Goal: Complete application form: Complete application form

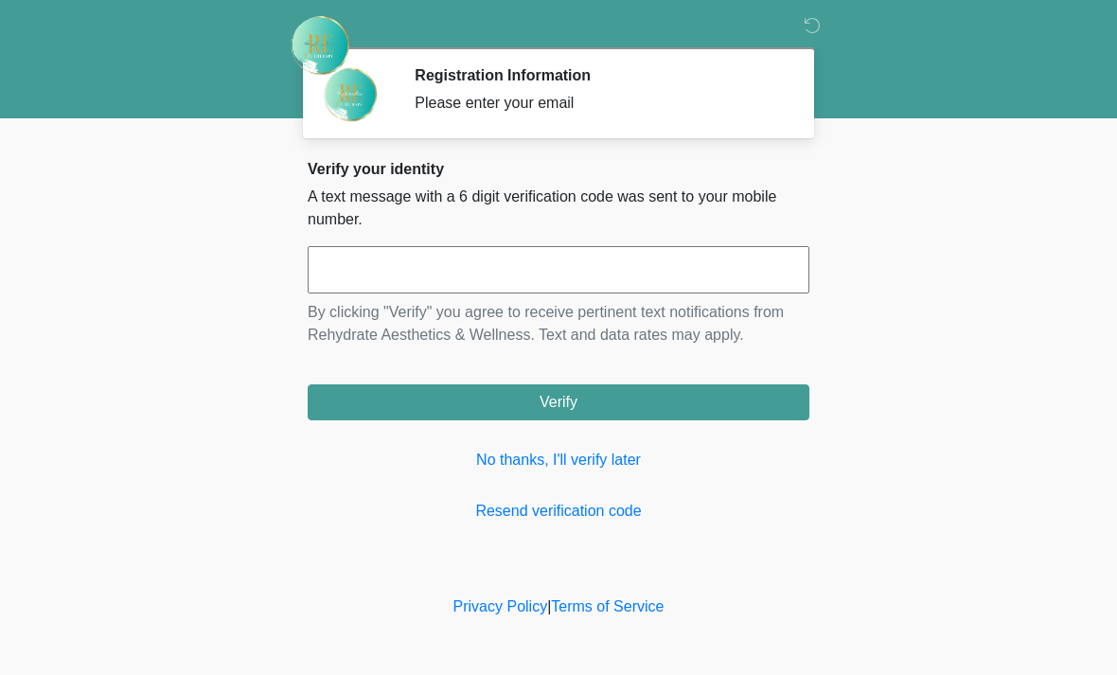
click at [511, 275] on input "text" at bounding box center [559, 269] width 502 height 47
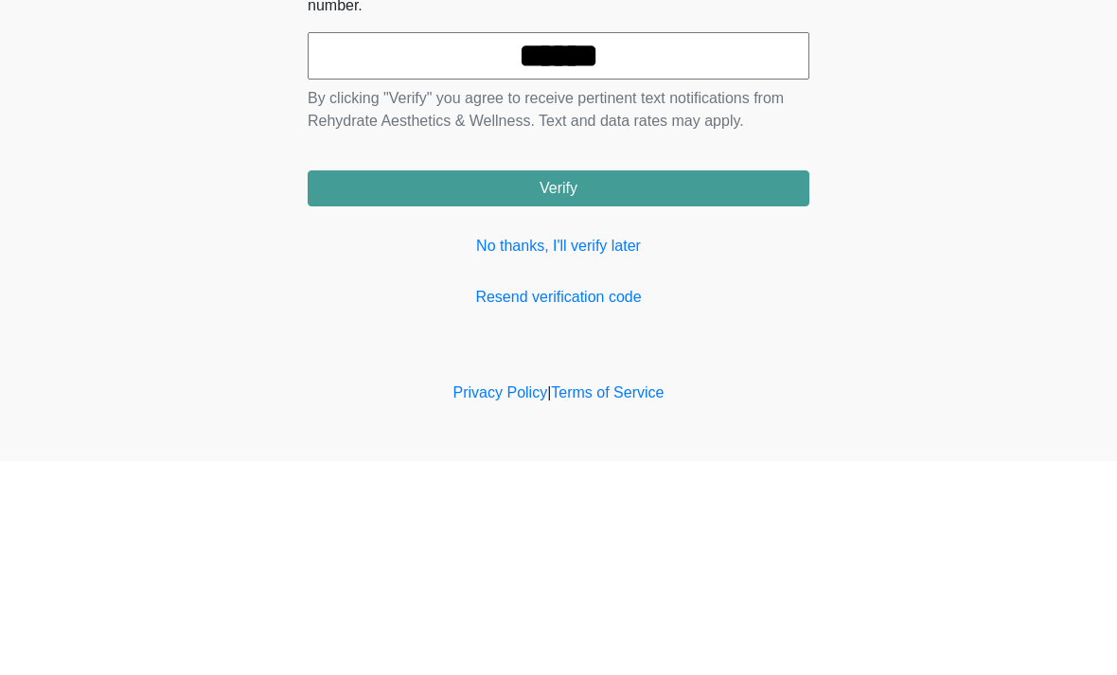
type input "******"
click at [672, 384] on button "Verify" at bounding box center [559, 402] width 502 height 36
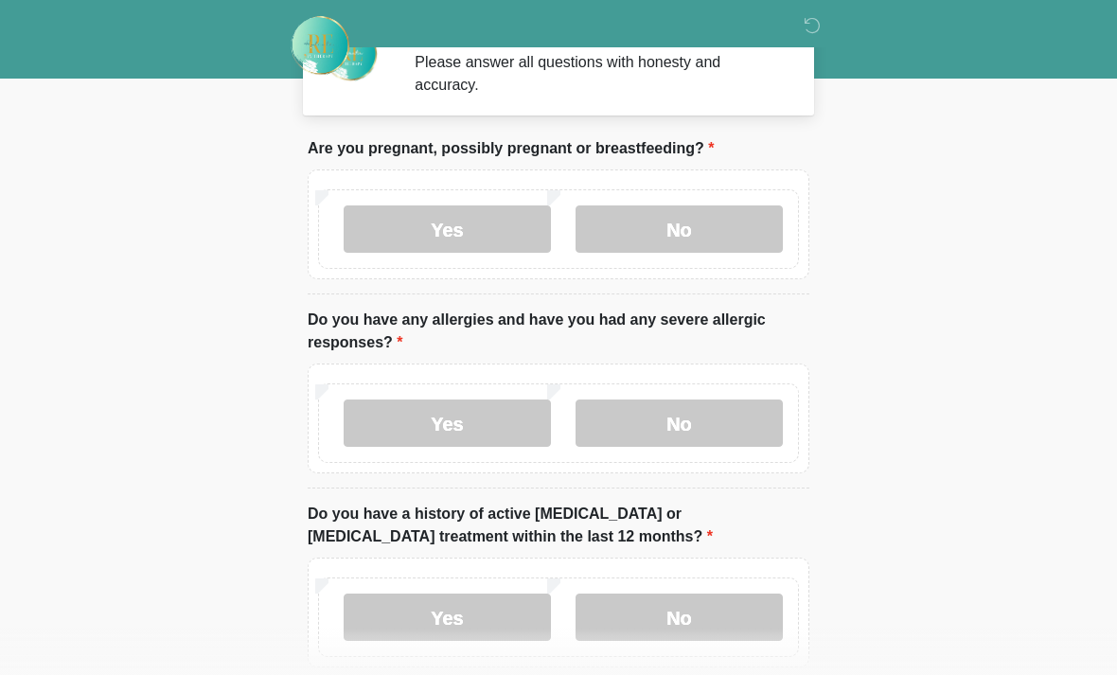
scroll to position [42, 0]
click at [704, 241] on label "No" at bounding box center [679, 228] width 207 height 47
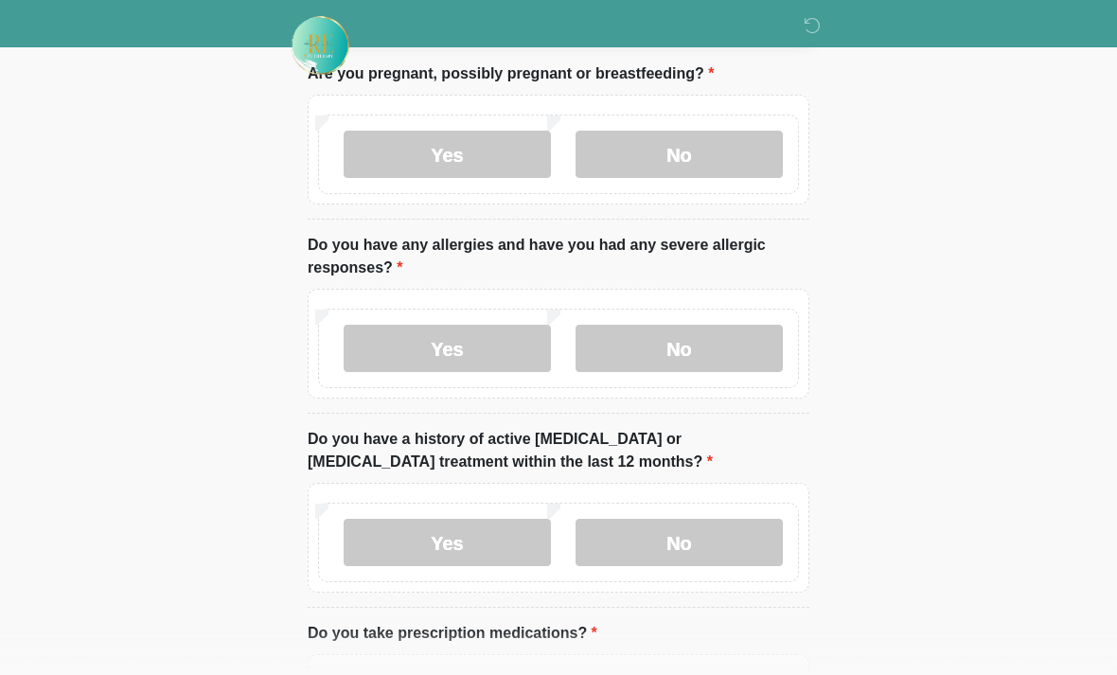
scroll to position [121, 0]
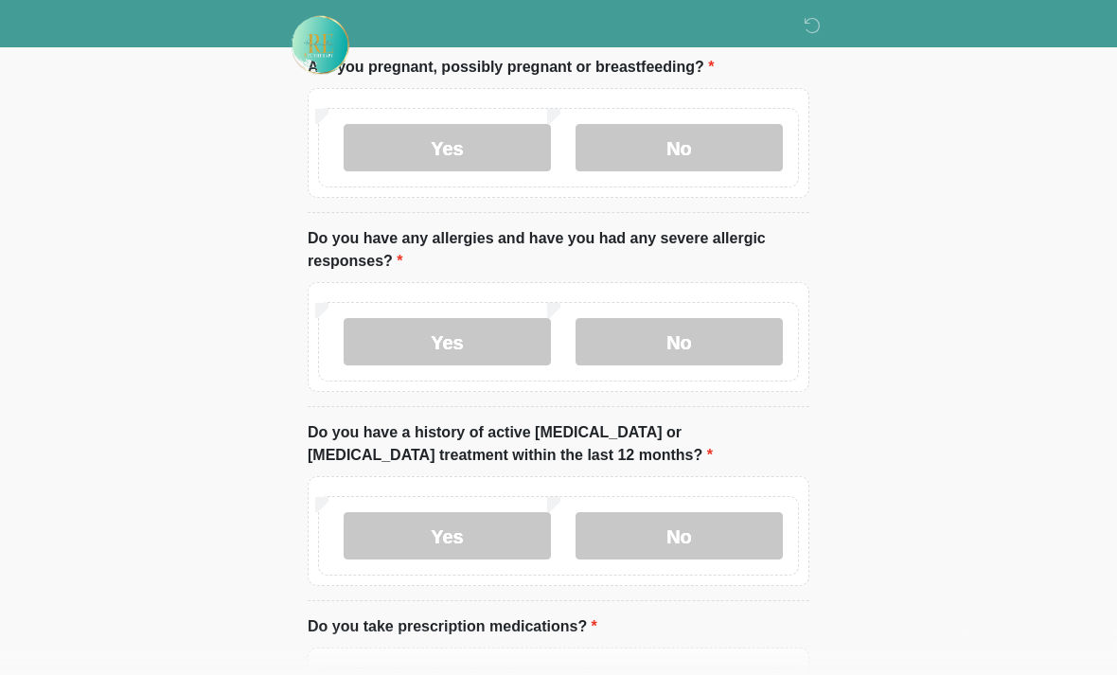
click at [719, 349] on label "No" at bounding box center [679, 342] width 207 height 47
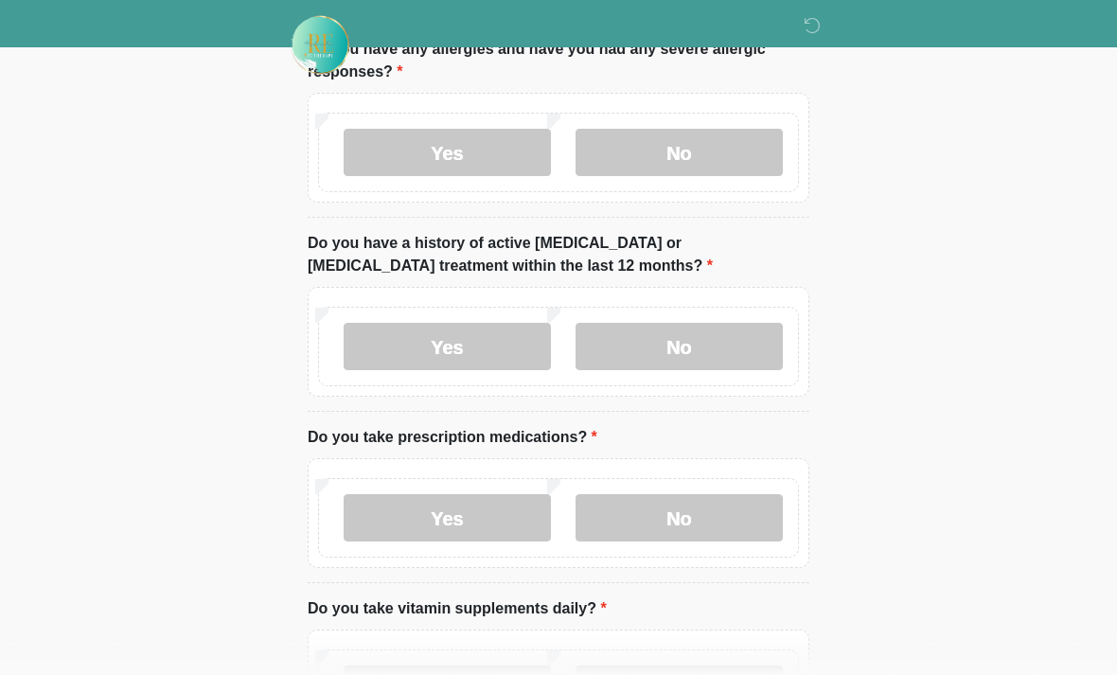
scroll to position [312, 0]
click at [721, 349] on label "No" at bounding box center [679, 346] width 207 height 47
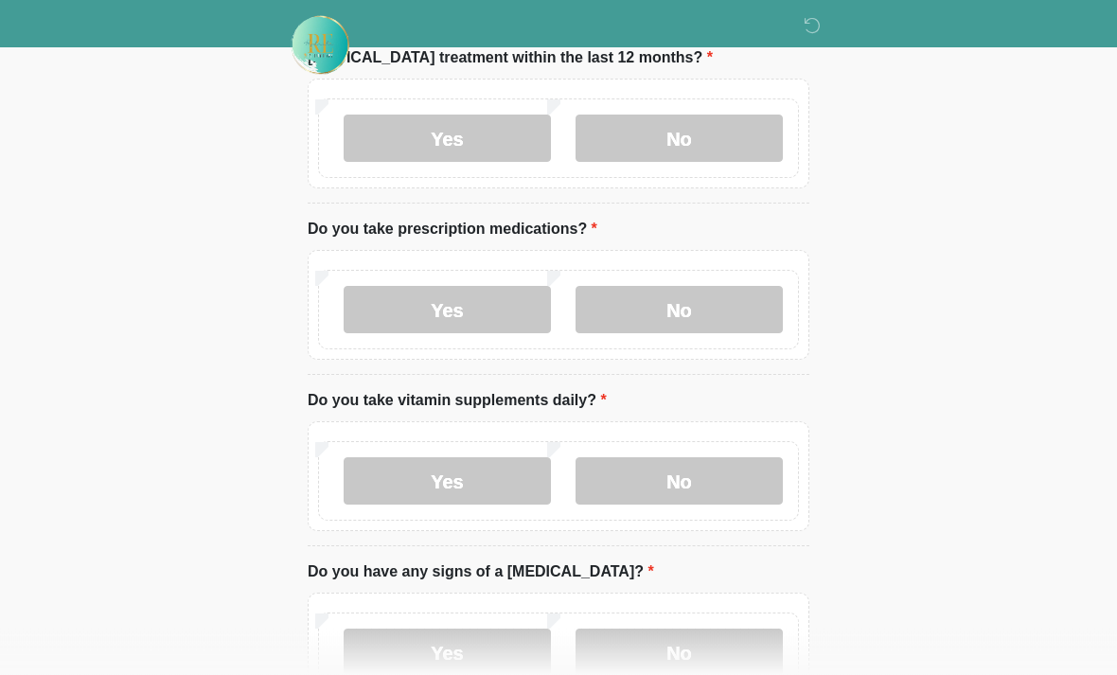
scroll to position [517, 0]
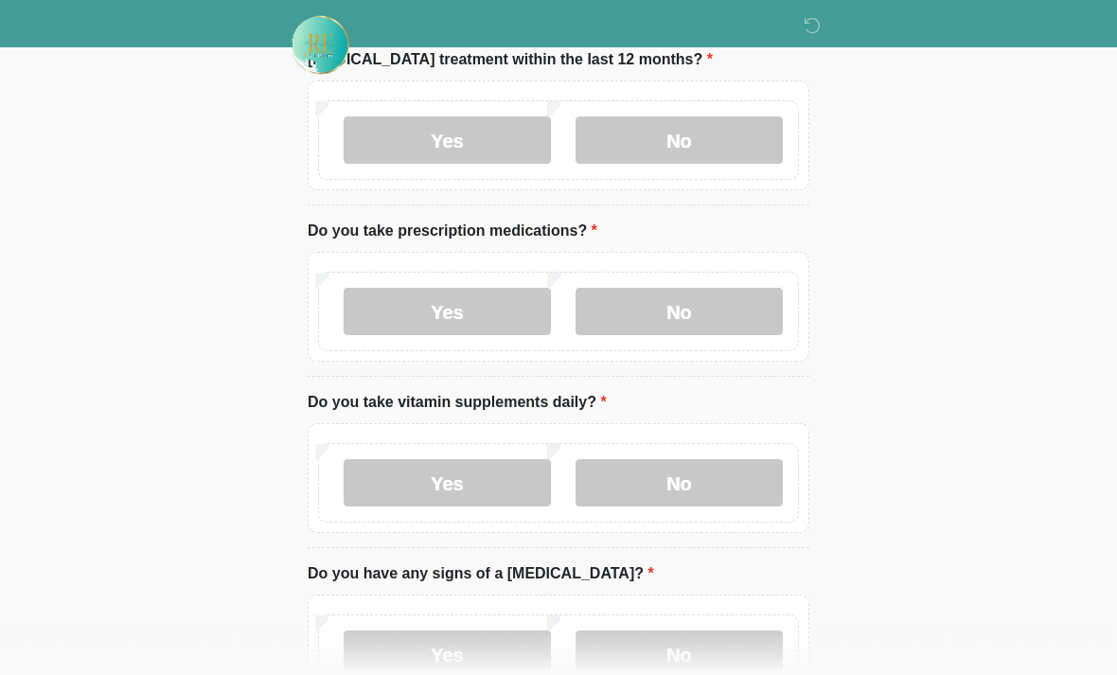
click at [702, 316] on label "No" at bounding box center [679, 312] width 207 height 47
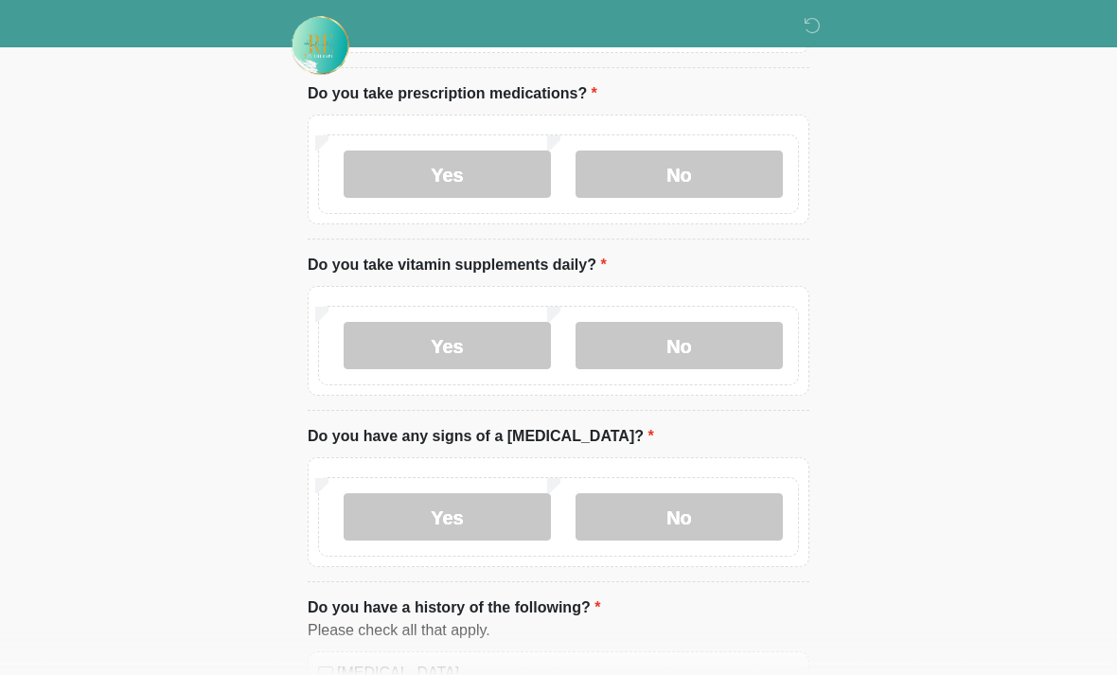
scroll to position [661, 0]
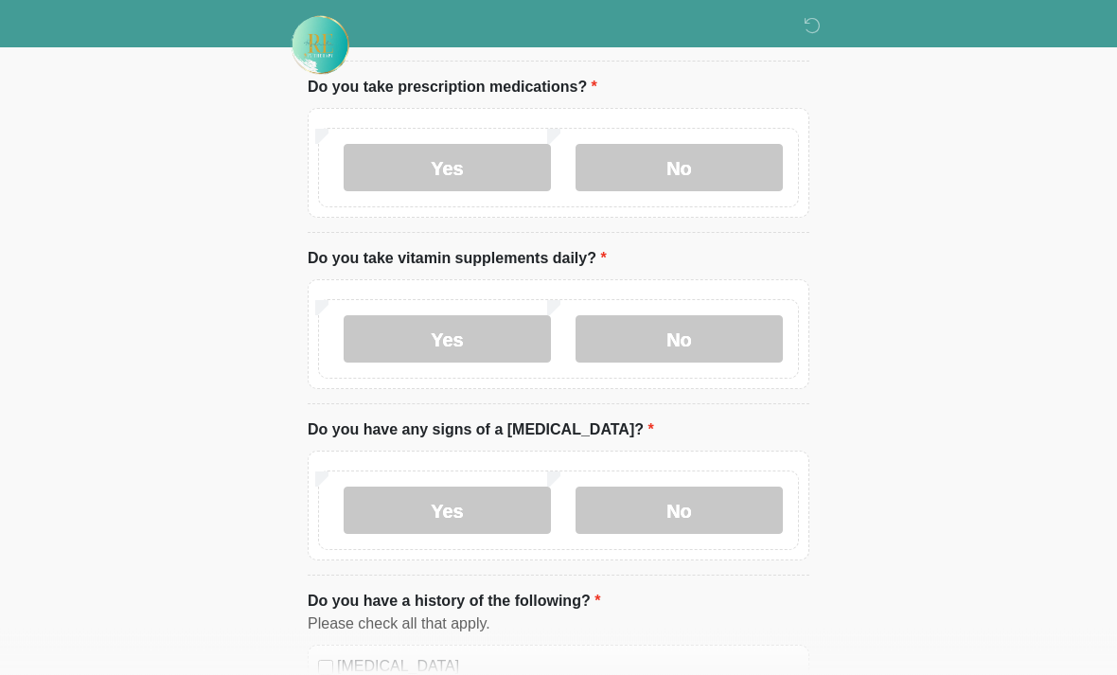
click at [505, 338] on label "Yes" at bounding box center [447, 339] width 207 height 47
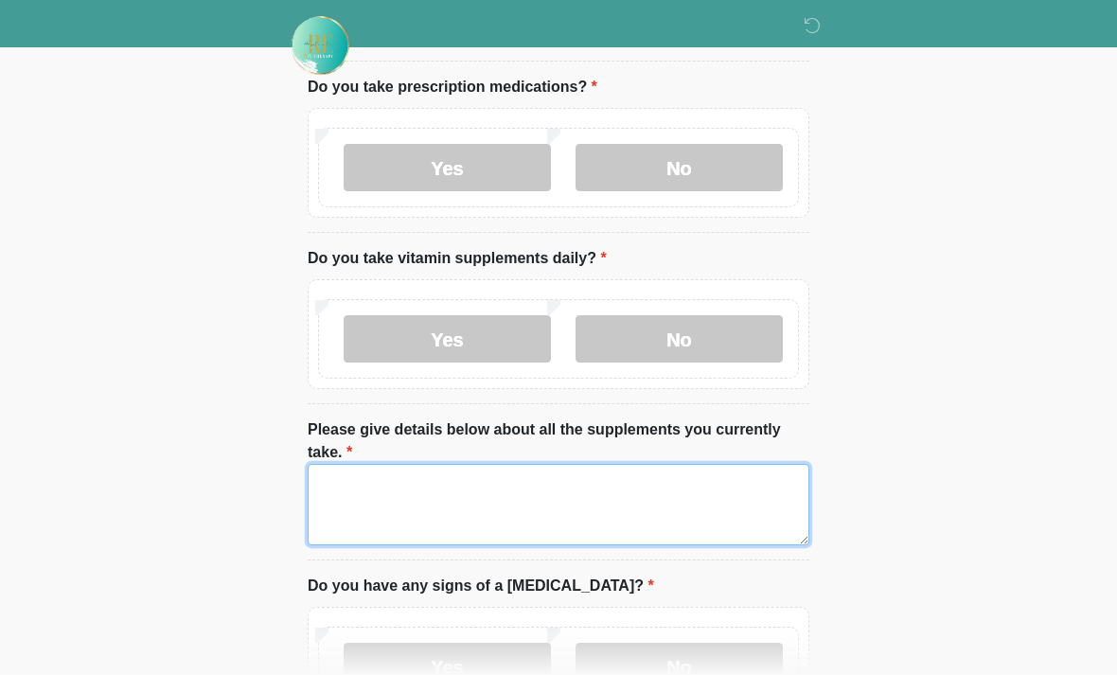
click at [527, 480] on textarea "Please give details below about all the supplements you currently take." at bounding box center [559, 504] width 502 height 81
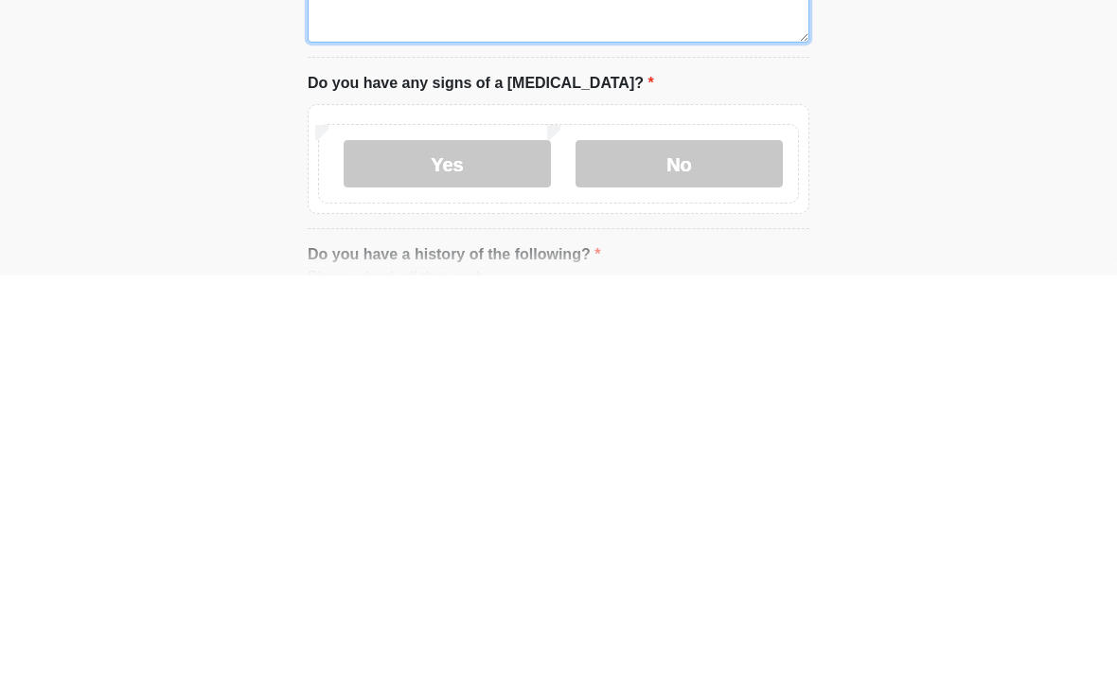
scroll to position [770, 0]
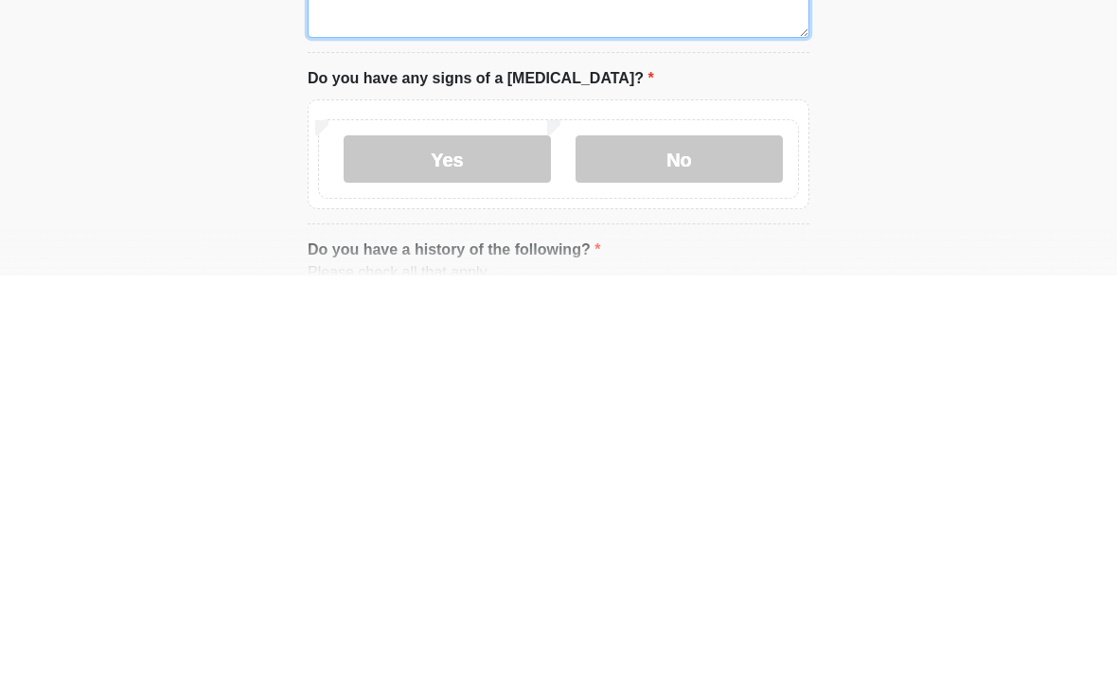
type textarea "***"
click at [716, 535] on label "No" at bounding box center [679, 558] width 207 height 47
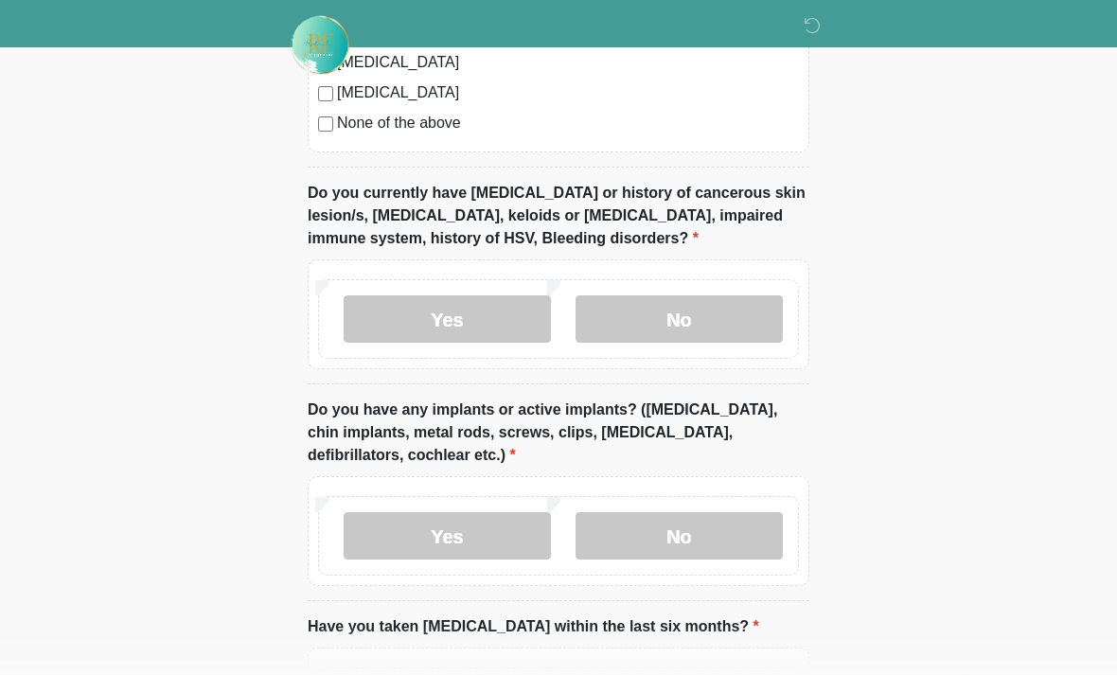
scroll to position [1695, 0]
click at [686, 319] on label "No" at bounding box center [679, 318] width 207 height 47
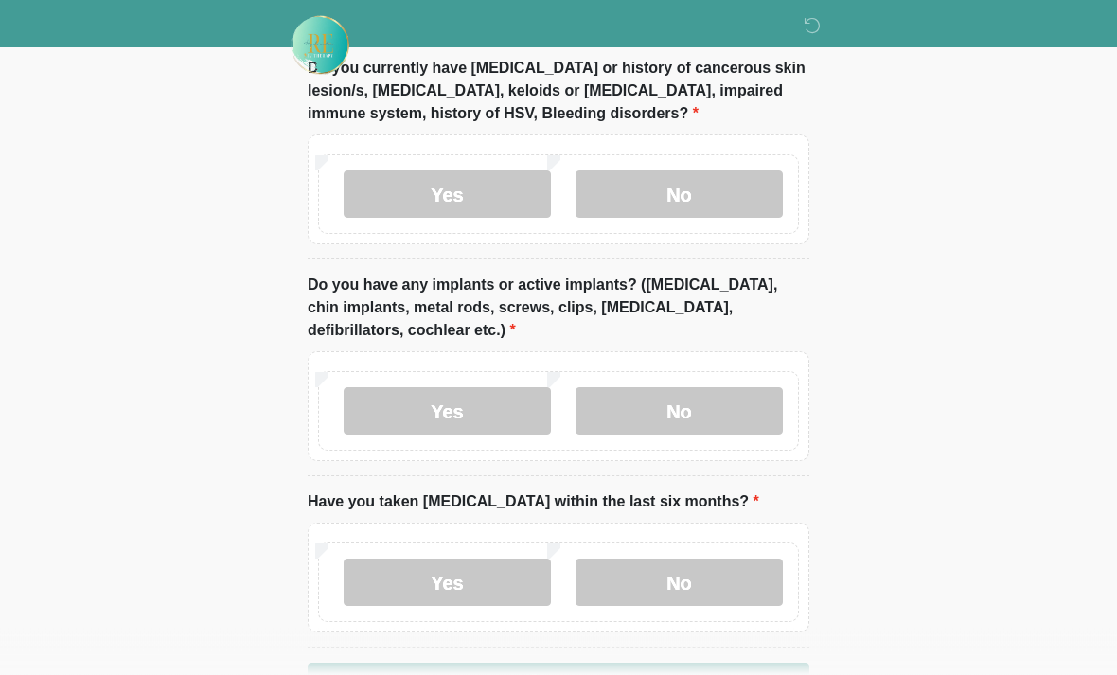
scroll to position [1881, 0]
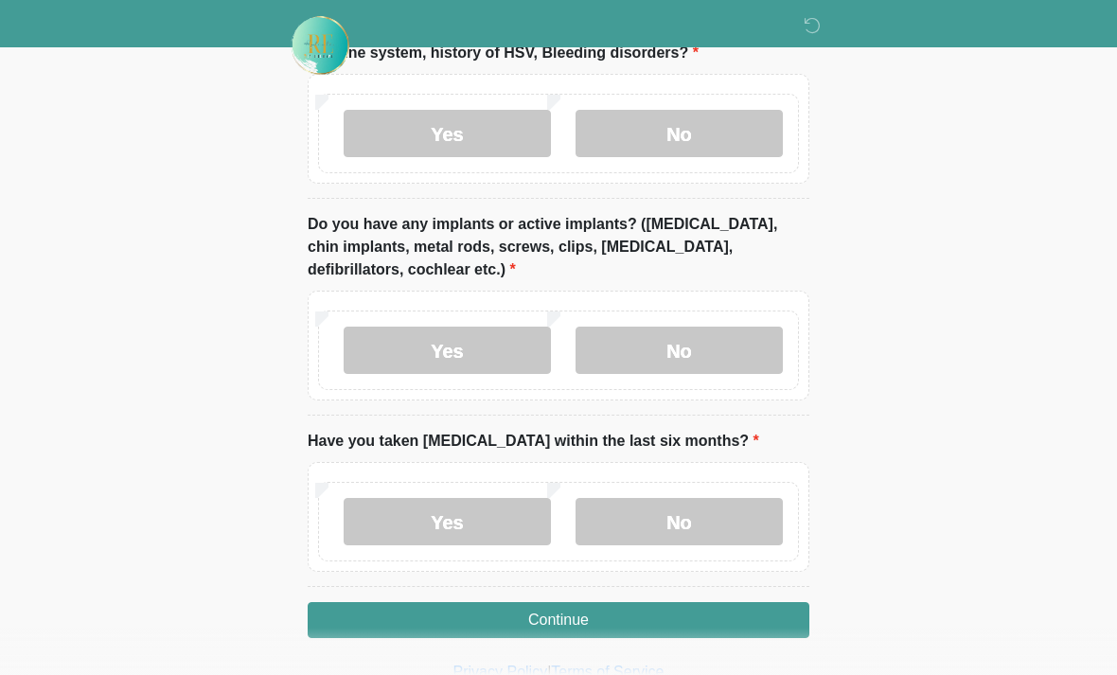
click at [707, 341] on label "No" at bounding box center [679, 350] width 207 height 47
click at [696, 517] on label "No" at bounding box center [679, 521] width 207 height 47
click at [641, 605] on button "Continue" at bounding box center [559, 620] width 502 height 36
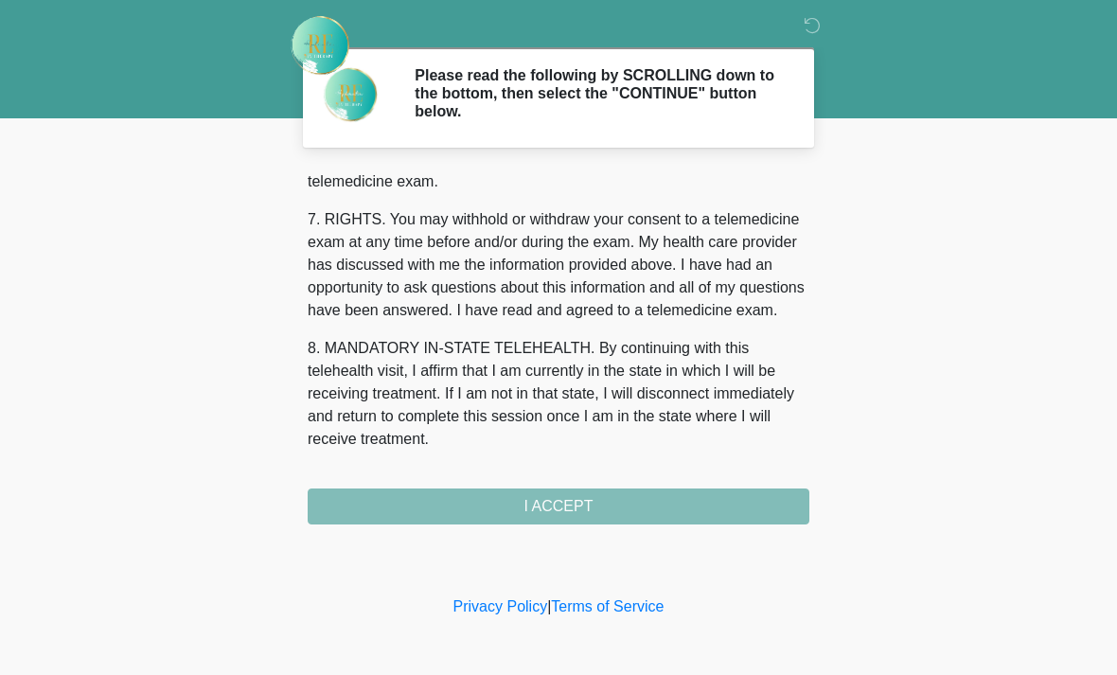
scroll to position [825, 0]
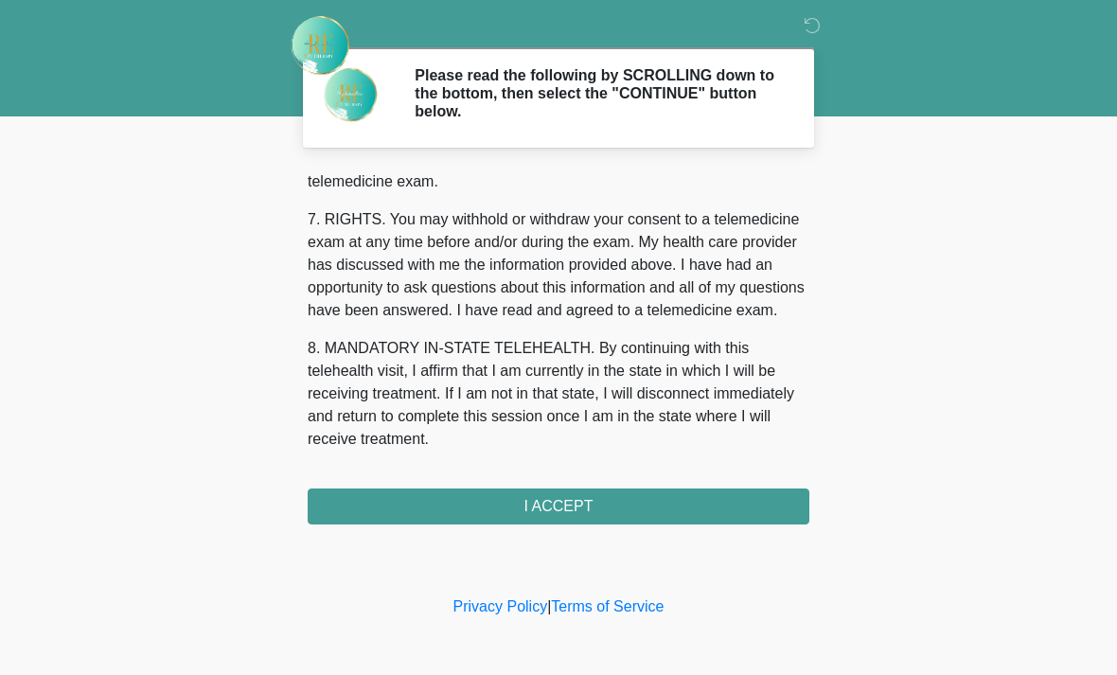
click at [575, 508] on button "I ACCEPT" at bounding box center [559, 507] width 502 height 36
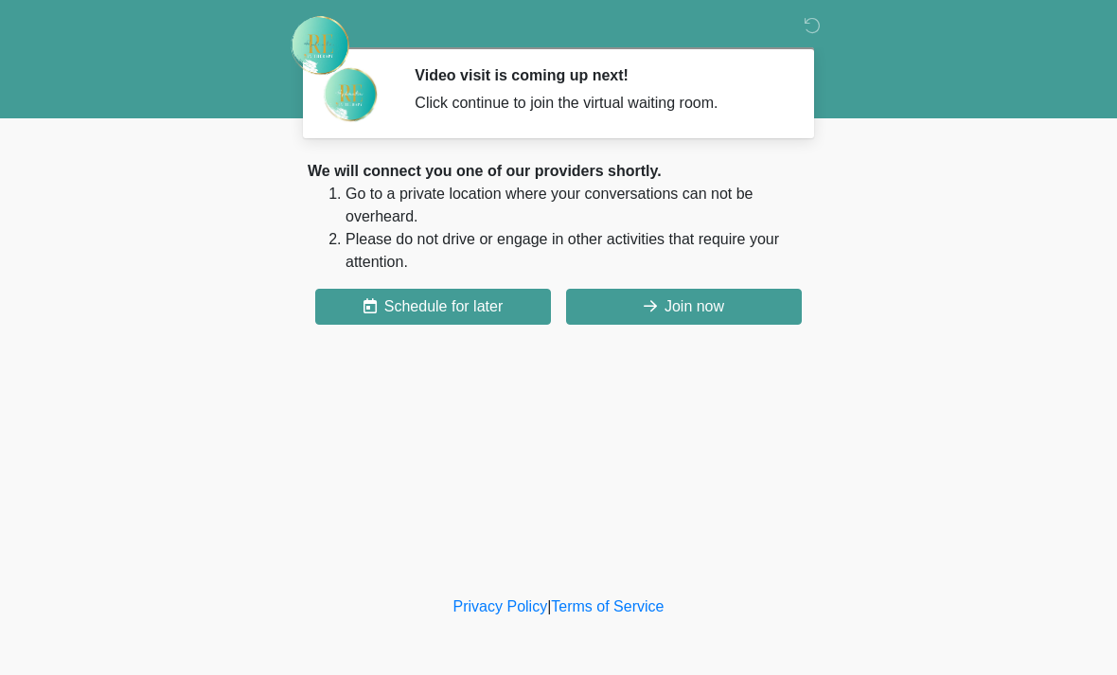
click at [716, 296] on button "Join now" at bounding box center [684, 307] width 236 height 36
